Goal: Transaction & Acquisition: Purchase product/service

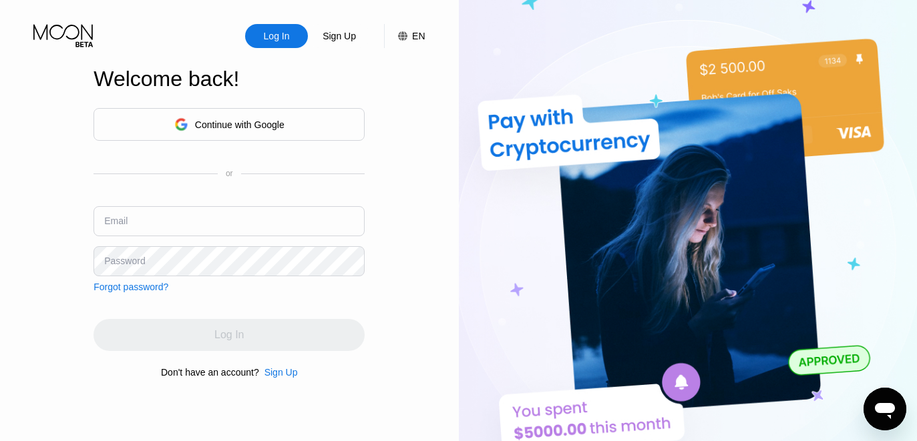
click at [206, 122] on div "Continue with Google" at bounding box center [239, 125] width 89 height 11
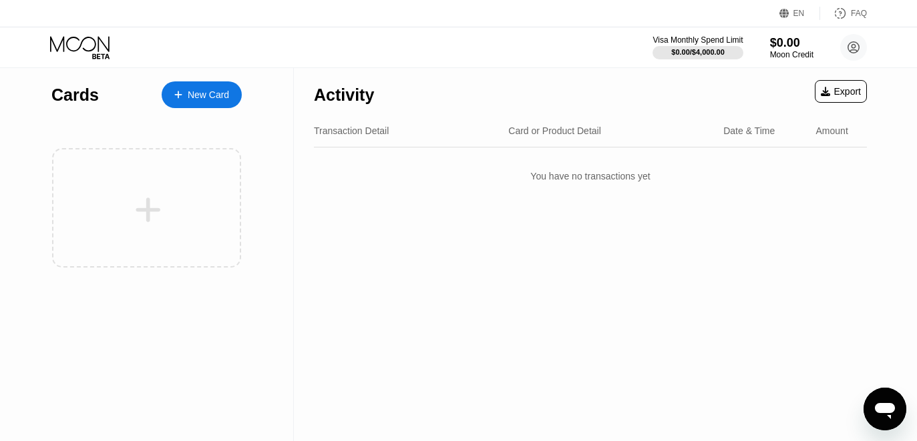
click at [209, 95] on div "New Card" at bounding box center [208, 94] width 41 height 11
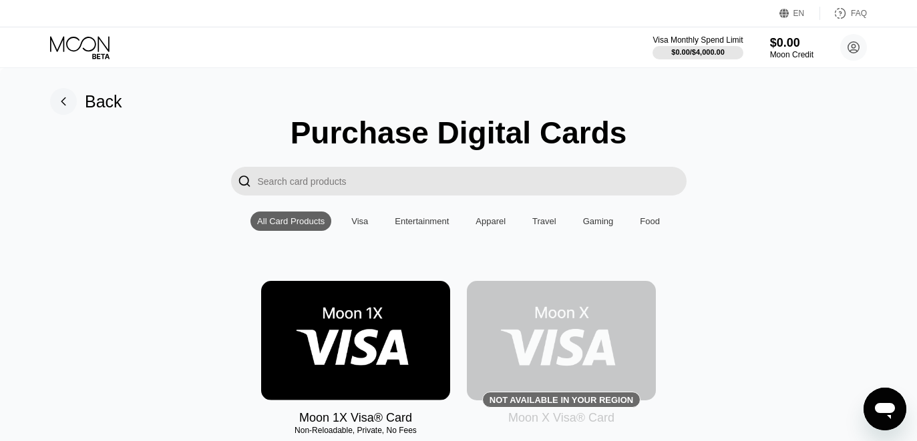
click at [359, 226] on div "Visa" at bounding box center [359, 221] width 17 height 10
click at [425, 231] on div "Entertainment" at bounding box center [421, 221] width 67 height 19
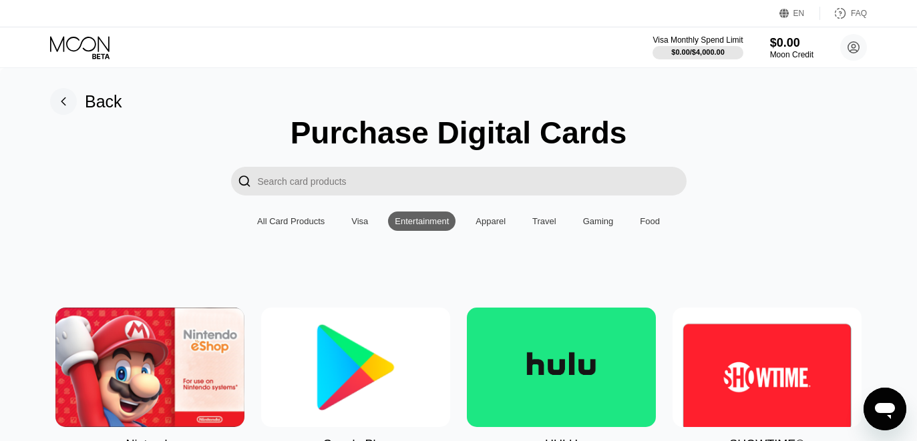
click at [483, 225] on div "Apparel" at bounding box center [490, 221] width 30 height 10
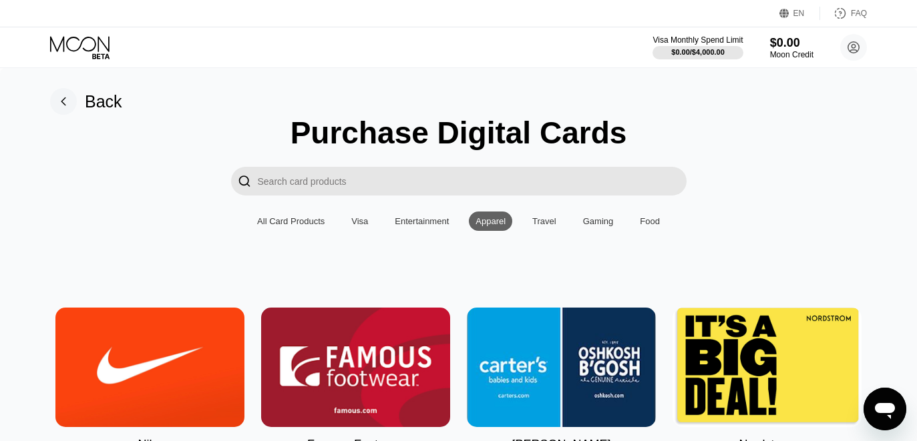
click at [551, 224] on div "Travel" at bounding box center [544, 221] width 24 height 10
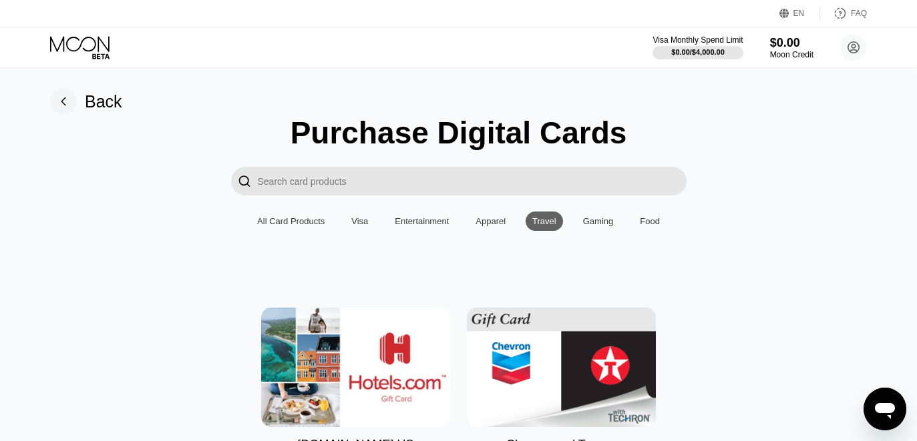
click at [591, 225] on div "Gaming" at bounding box center [598, 221] width 31 height 10
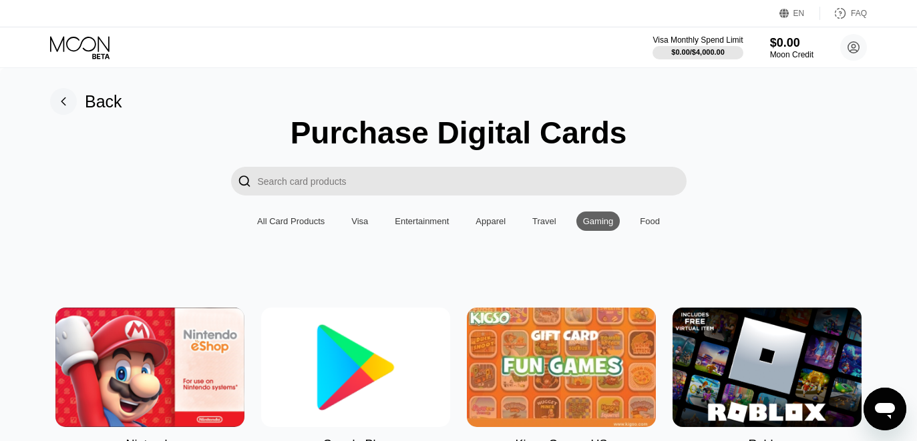
click at [644, 226] on div "Food" at bounding box center [650, 221] width 20 height 10
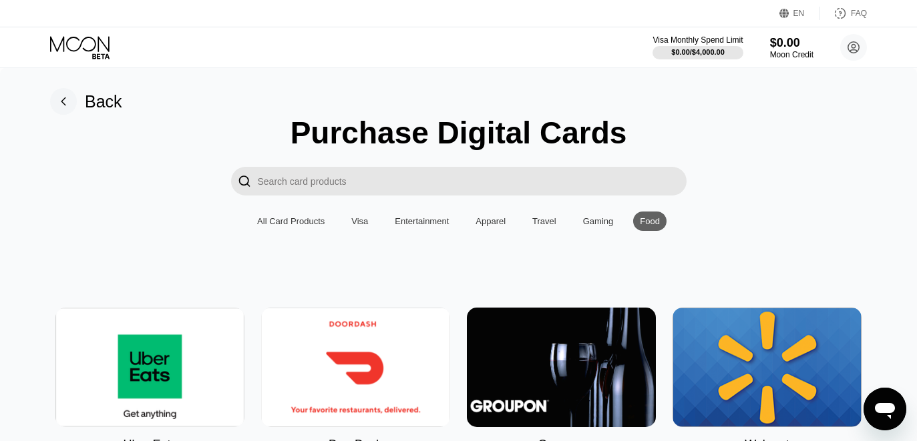
click at [367, 226] on div "Visa" at bounding box center [359, 221] width 17 height 10
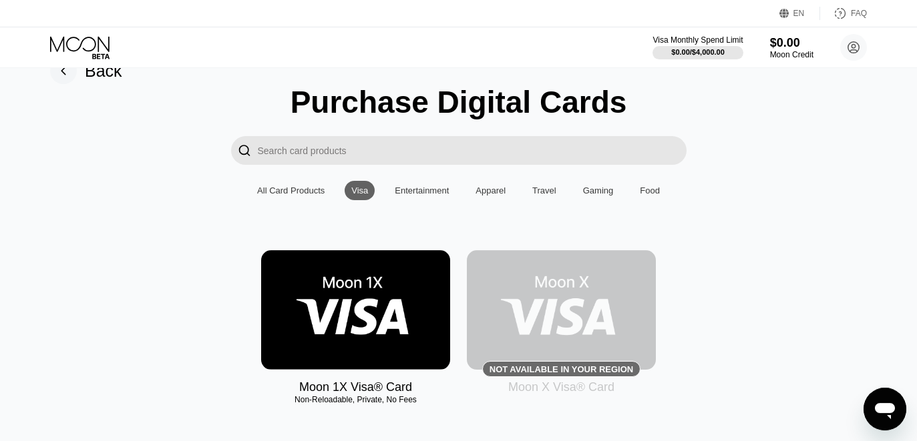
scroll to position [6, 0]
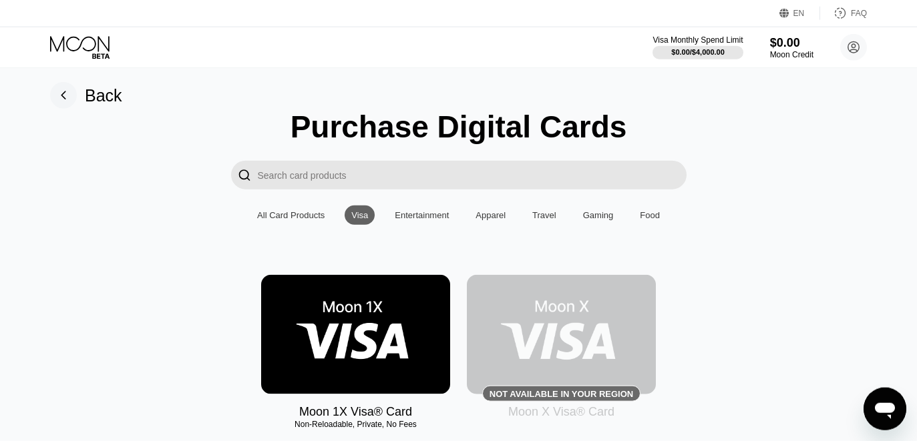
click at [286, 219] on div "All Card Products" at bounding box center [290, 215] width 67 height 10
